Goal: Feedback & Contribution: Leave review/rating

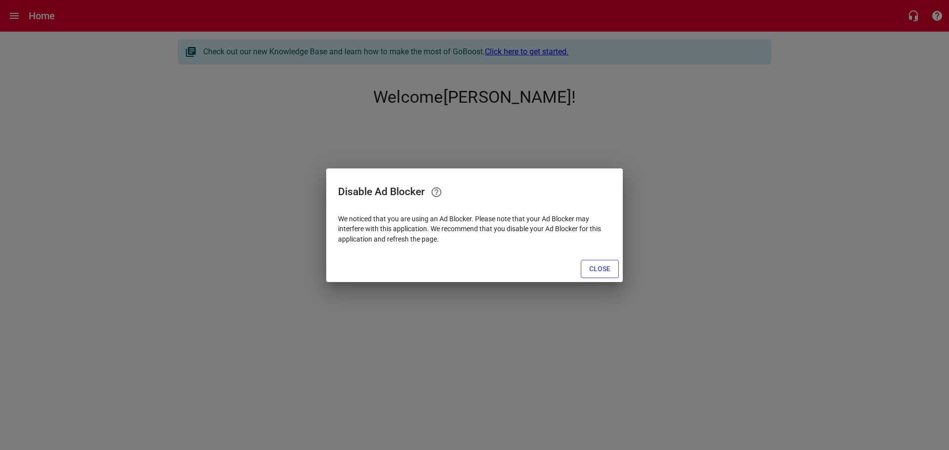
drag, startPoint x: 0, startPoint y: 0, endPoint x: 596, endPoint y: 272, distance: 654.7
click at [596, 272] on span "Close" at bounding box center [599, 269] width 21 height 12
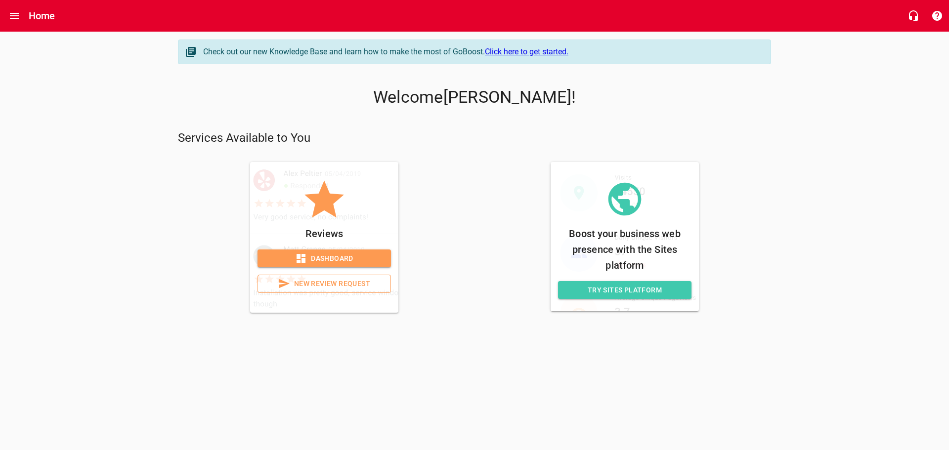
click at [326, 286] on span "New Review Request" at bounding box center [324, 284] width 117 height 12
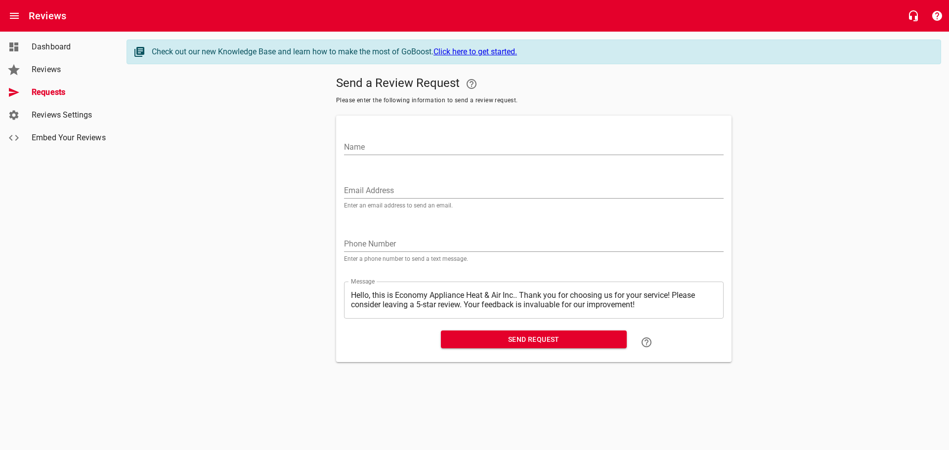
click at [388, 144] on input "Name" at bounding box center [534, 147] width 380 height 16
paste input "[PERSON_NAME]"
type input "[PERSON_NAME]"
click at [417, 192] on input "Email Address" at bounding box center [534, 191] width 380 height 16
paste input "[EMAIL_ADDRESS][DOMAIN_NAME]"
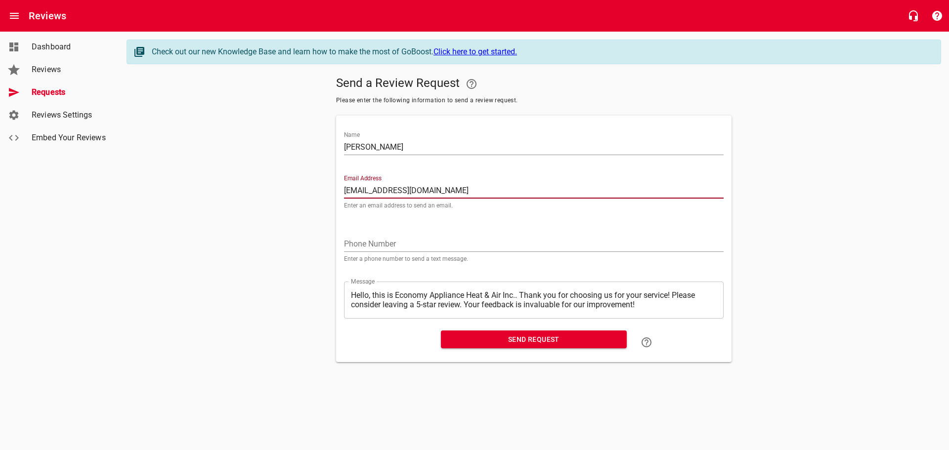
type input "[EMAIL_ADDRESS][DOMAIN_NAME]"
click at [458, 338] on span "Send Request" at bounding box center [534, 340] width 170 height 12
